Goal: Information Seeking & Learning: Learn about a topic

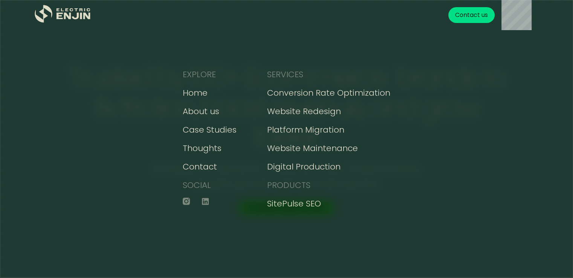
click at [119, 26] on div "Get your FREE conversion action plan Contact us" at bounding box center [320, 15] width 436 height 30
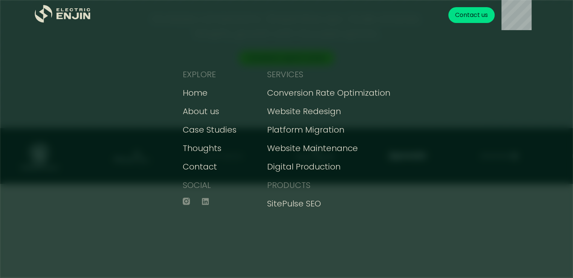
scroll to position [151, 0]
click at [450, 73] on div "EXPLORE Home About us Case Studies Thoughts Contact SOCIAL SERVICES Conversion …" at bounding box center [286, 139] width 573 height 278
click at [529, 102] on div "EXPLORE Home About us Case Studies Thoughts Contact SOCIAL SERVICES Conversion …" at bounding box center [286, 139] width 573 height 278
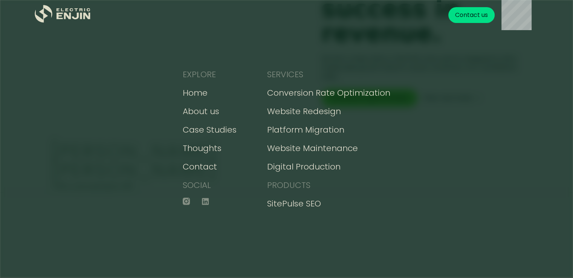
scroll to position [527, 0]
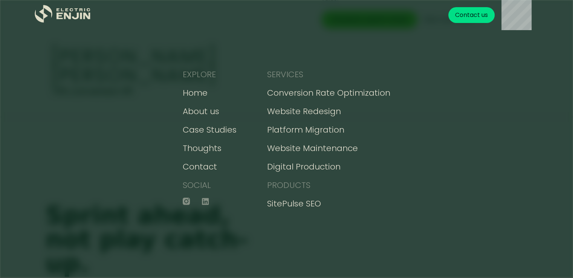
drag, startPoint x: 446, startPoint y: 143, endPoint x: 578, endPoint y: 120, distance: 133.9
click at [448, 143] on div "EXPLORE Home About us Case Studies Thoughts Contact SOCIAL SERVICES Conversion …" at bounding box center [286, 139] width 573 height 278
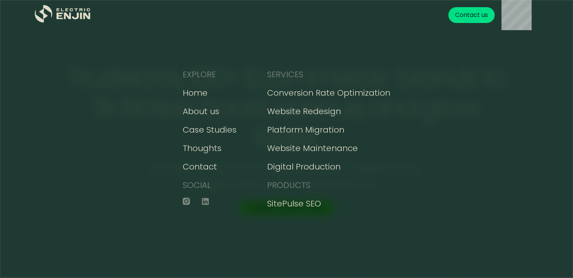
click at [477, 75] on div "EXPLORE Home About us Case Studies Thoughts Contact SOCIAL SERVICES Conversion …" at bounding box center [286, 139] width 573 height 278
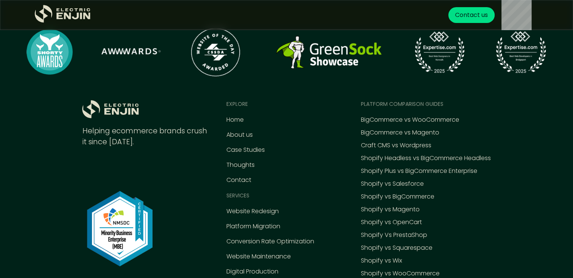
scroll to position [2479, 0]
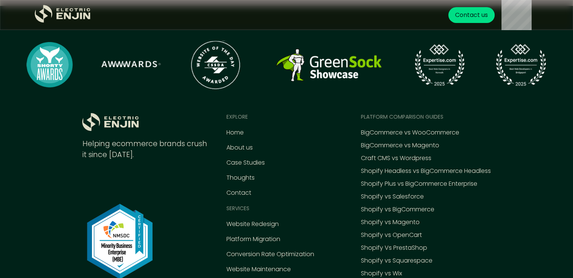
click at [110, 250] on img at bounding box center [119, 241] width 75 height 75
click at [111, 230] on img at bounding box center [119, 241] width 75 height 75
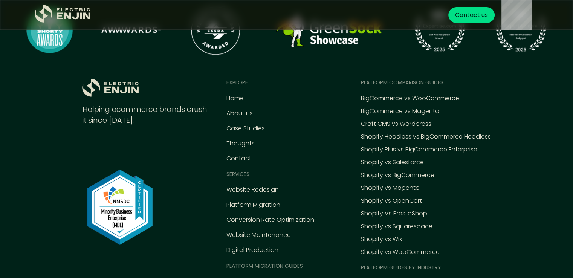
scroll to position [2554, 0]
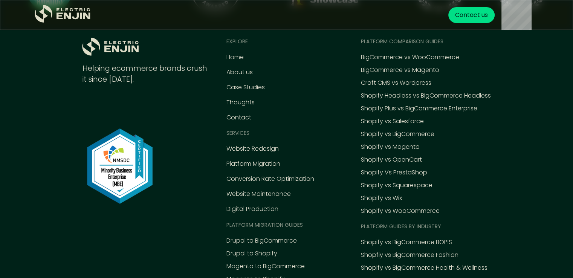
drag, startPoint x: 115, startPoint y: 199, endPoint x: 127, endPoint y: 182, distance: 20.4
click at [116, 199] on img at bounding box center [119, 165] width 75 height 75
click at [127, 182] on img at bounding box center [119, 165] width 75 height 75
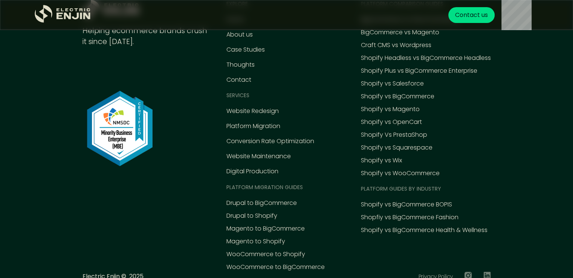
scroll to position [2629, 0]
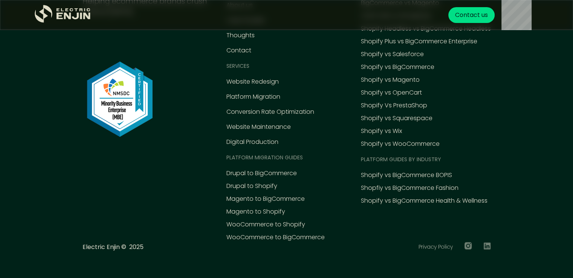
scroll to position [3460, 0]
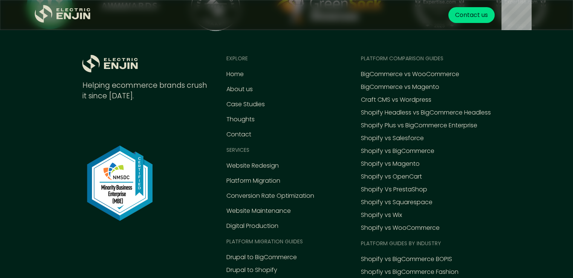
scroll to position [3415, 0]
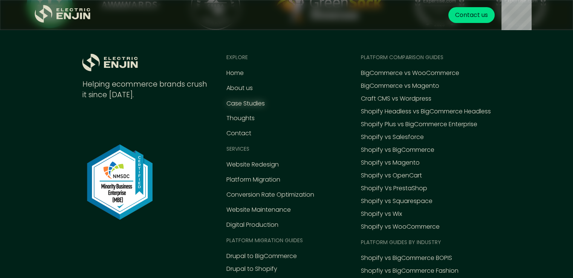
click at [248, 103] on div "Case Studies" at bounding box center [245, 103] width 38 height 9
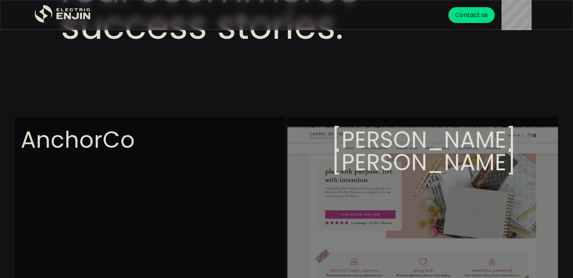
scroll to position [165, 0]
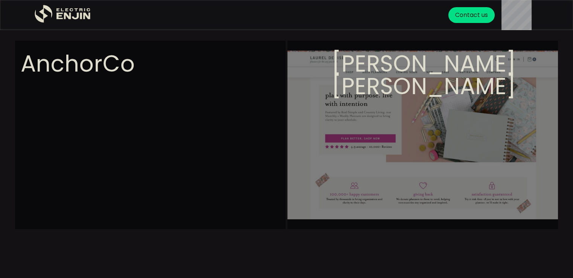
scroll to position [213, 0]
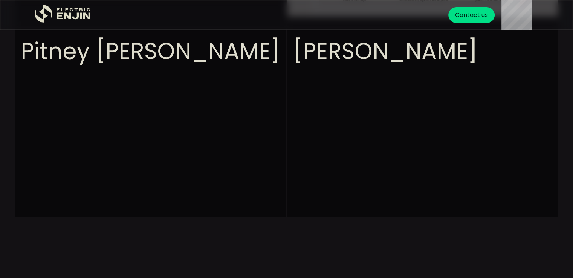
scroll to position [415, 0]
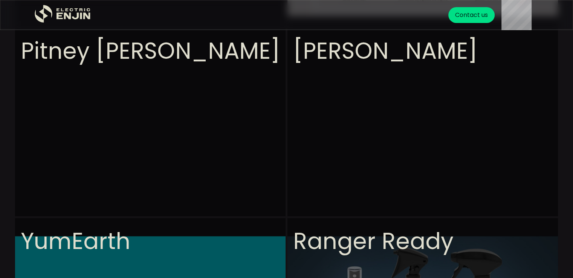
click at [331, 44] on section "View project AnchorCo View project Laurel Denise View project Pitney Bowes View…" at bounding box center [286, 235] width 573 height 795
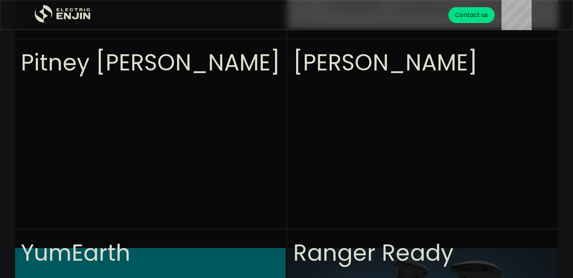
scroll to position [395, 0]
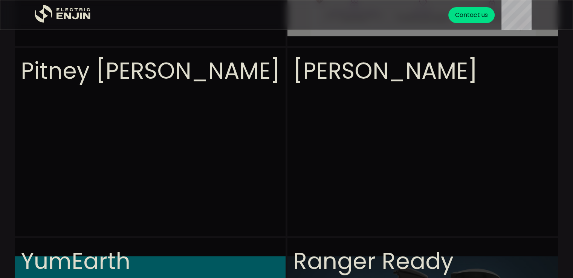
click at [309, 59] on section "View project AnchorCo View project Laurel Denise View project Pitney Bowes View…" at bounding box center [286, 255] width 573 height 795
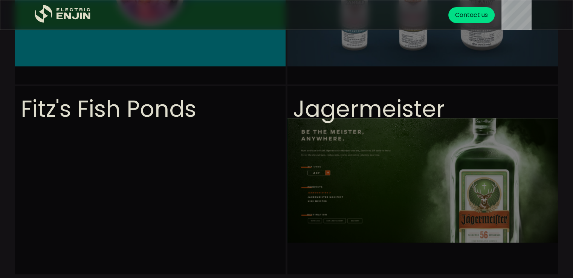
scroll to position [739, 0]
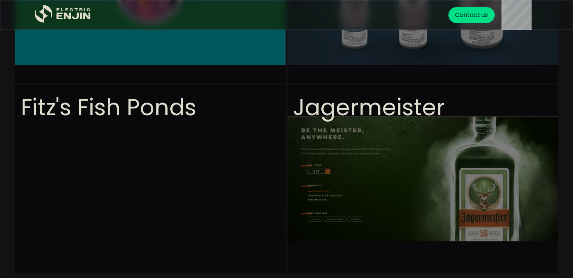
drag, startPoint x: 349, startPoint y: 128, endPoint x: 320, endPoint y: 111, distance: 33.9
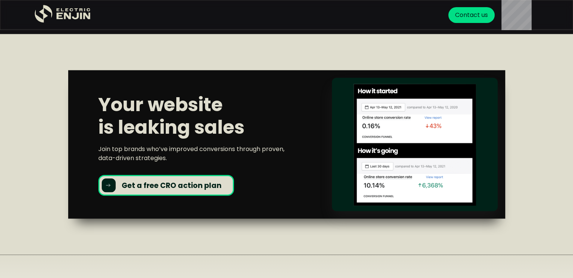
scroll to position [1026, 0]
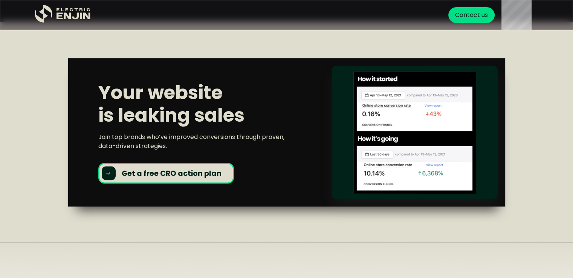
click at [329, 74] on div "Your website is leaking sales Join top brands who’ve improved conversions throu…" at bounding box center [286, 132] width 437 height 148
click at [178, 81] on h2 "Your website is leaking sales" at bounding box center [200, 103] width 204 height 45
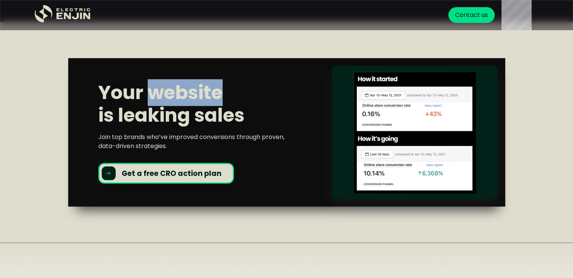
click at [178, 81] on h2 "Your website is leaking sales" at bounding box center [200, 103] width 204 height 45
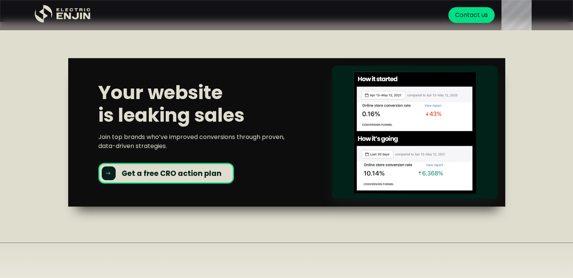
click at [262, 113] on h2 "Your website is leaking sales" at bounding box center [200, 103] width 204 height 45
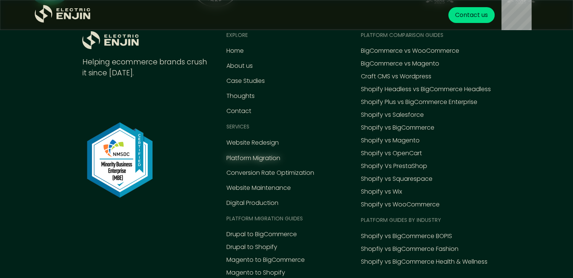
scroll to position [1801, 0]
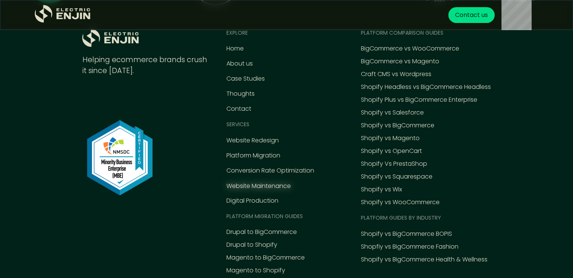
click at [256, 187] on div "Website Maintenance" at bounding box center [258, 185] width 64 height 9
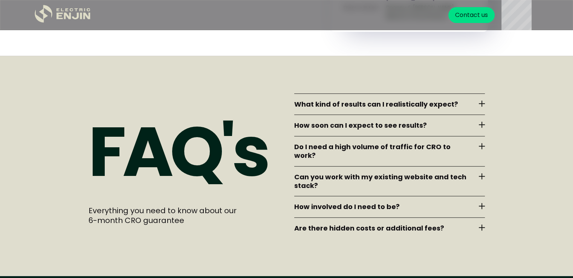
scroll to position [3259, 0]
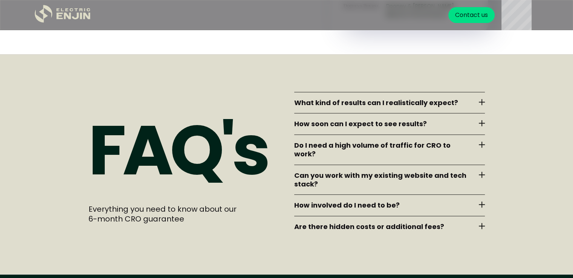
click at [307, 107] on strong "What kind of results can I realistically expect?" at bounding box center [376, 102] width 164 height 9
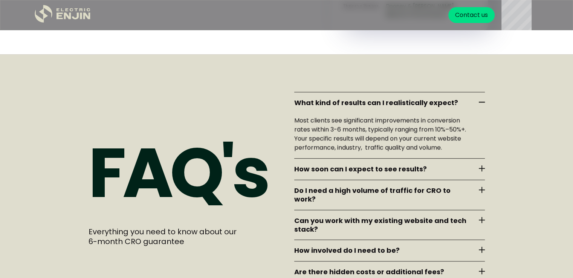
click at [307, 107] on strong "What kind of results can I realistically expect?" at bounding box center [376, 102] width 164 height 9
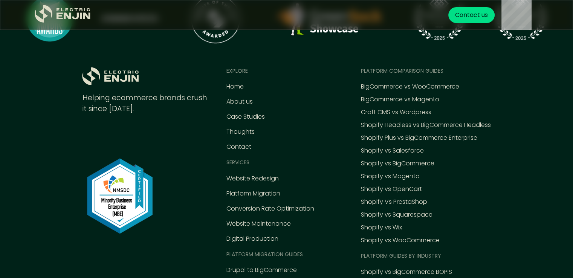
scroll to position [3574, 0]
click at [67, 12] on icon ".st0{fill:#dfddc8;}" at bounding box center [63, 14] width 56 height 18
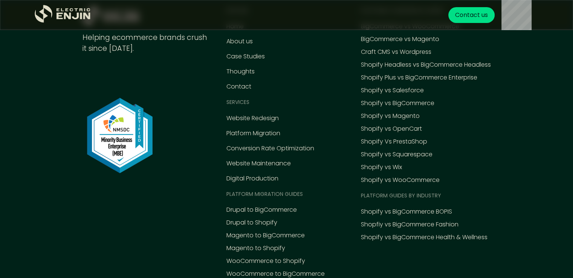
scroll to position [4670, 0]
